Goal: Task Accomplishment & Management: Use online tool/utility

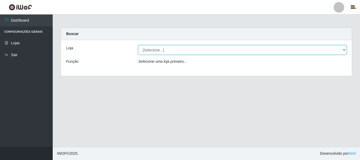
click at [345, 50] on select "[Selecione...] Casatudo BR" at bounding box center [242, 49] width 208 height 9
select select "197"
click at [138, 45] on select "[Selecione...] Casatudo BR" at bounding box center [242, 49] width 208 height 9
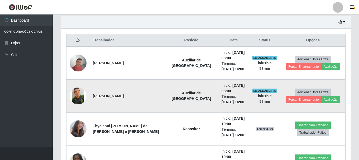
scroll to position [264, 0]
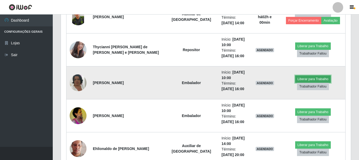
click at [295, 82] on button "Liberar para Trabalho" at bounding box center [313, 78] width 36 height 7
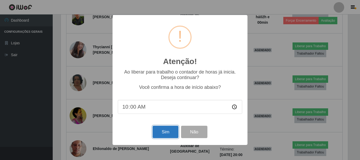
click at [158, 131] on button "Sim" at bounding box center [166, 132] width 26 height 12
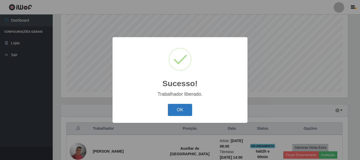
click at [174, 111] on button "OK" at bounding box center [180, 110] width 25 height 12
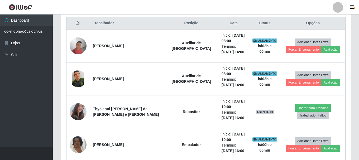
scroll to position [254, 0]
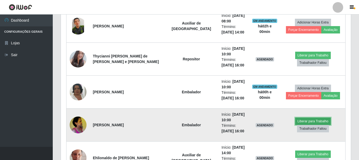
click at [295, 125] on button "Liberar para Trabalho" at bounding box center [313, 121] width 36 height 7
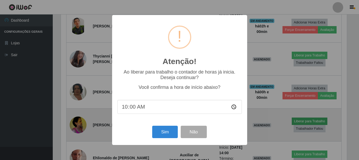
scroll to position [109, 287]
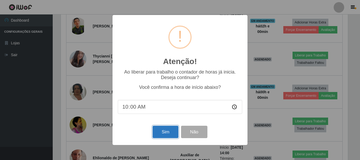
click at [171, 133] on button "Sim" at bounding box center [166, 132] width 26 height 12
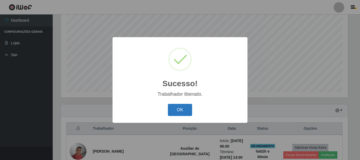
click at [184, 109] on button "OK" at bounding box center [180, 110] width 25 height 12
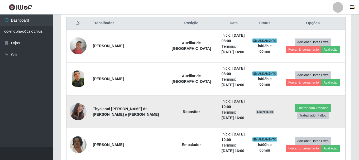
scroll to position [254, 0]
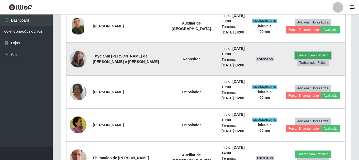
click at [295, 59] on button "Liberar para Trabalho" at bounding box center [313, 55] width 36 height 7
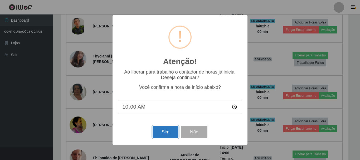
click at [159, 131] on button "Sim" at bounding box center [166, 132] width 26 height 12
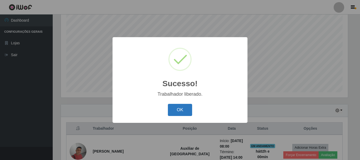
click at [175, 111] on button "OK" at bounding box center [180, 110] width 25 height 12
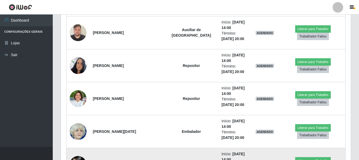
scroll to position [439, 0]
